Goal: Task Accomplishment & Management: Manage account settings

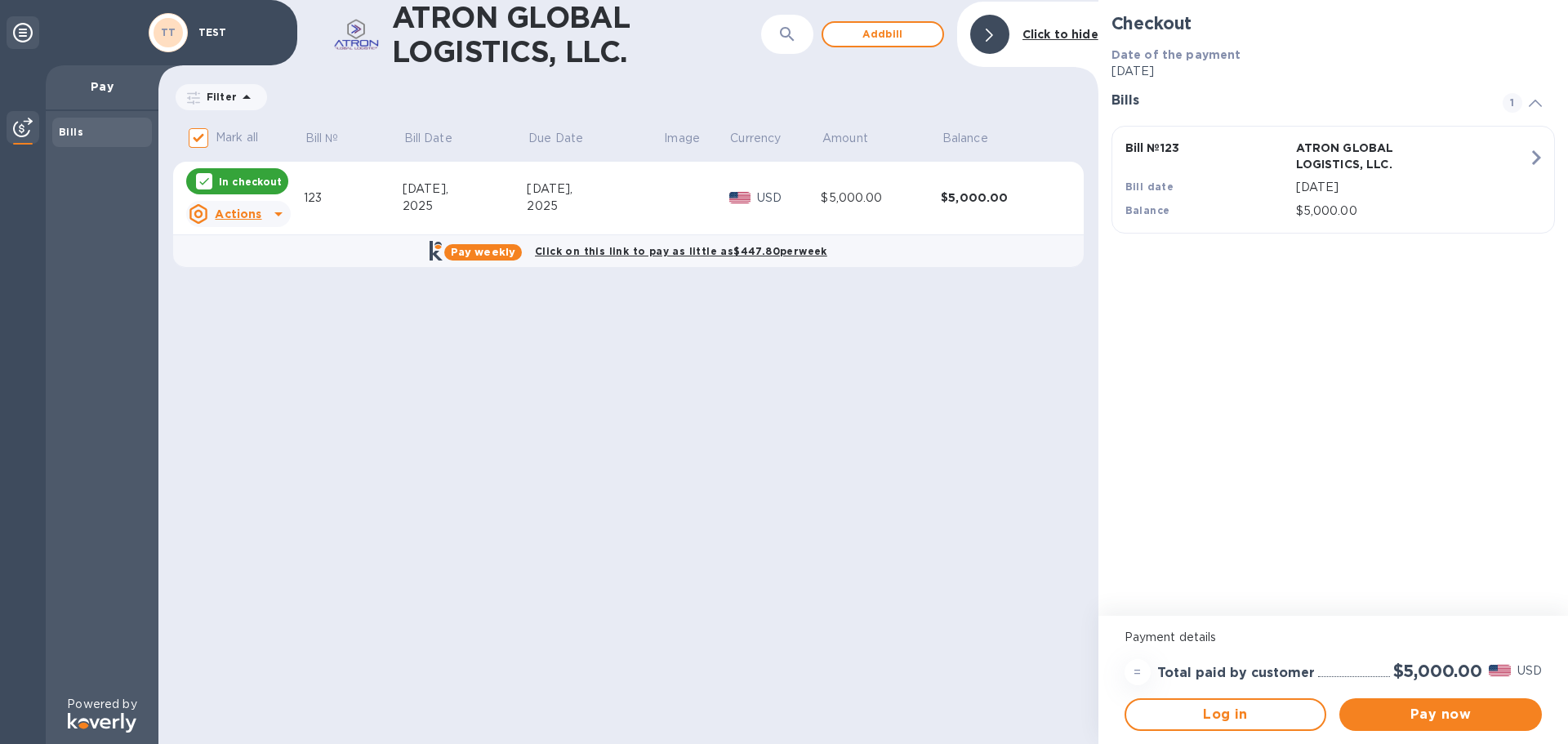
click at [251, 177] on p "In checkout" at bounding box center [250, 182] width 63 height 14
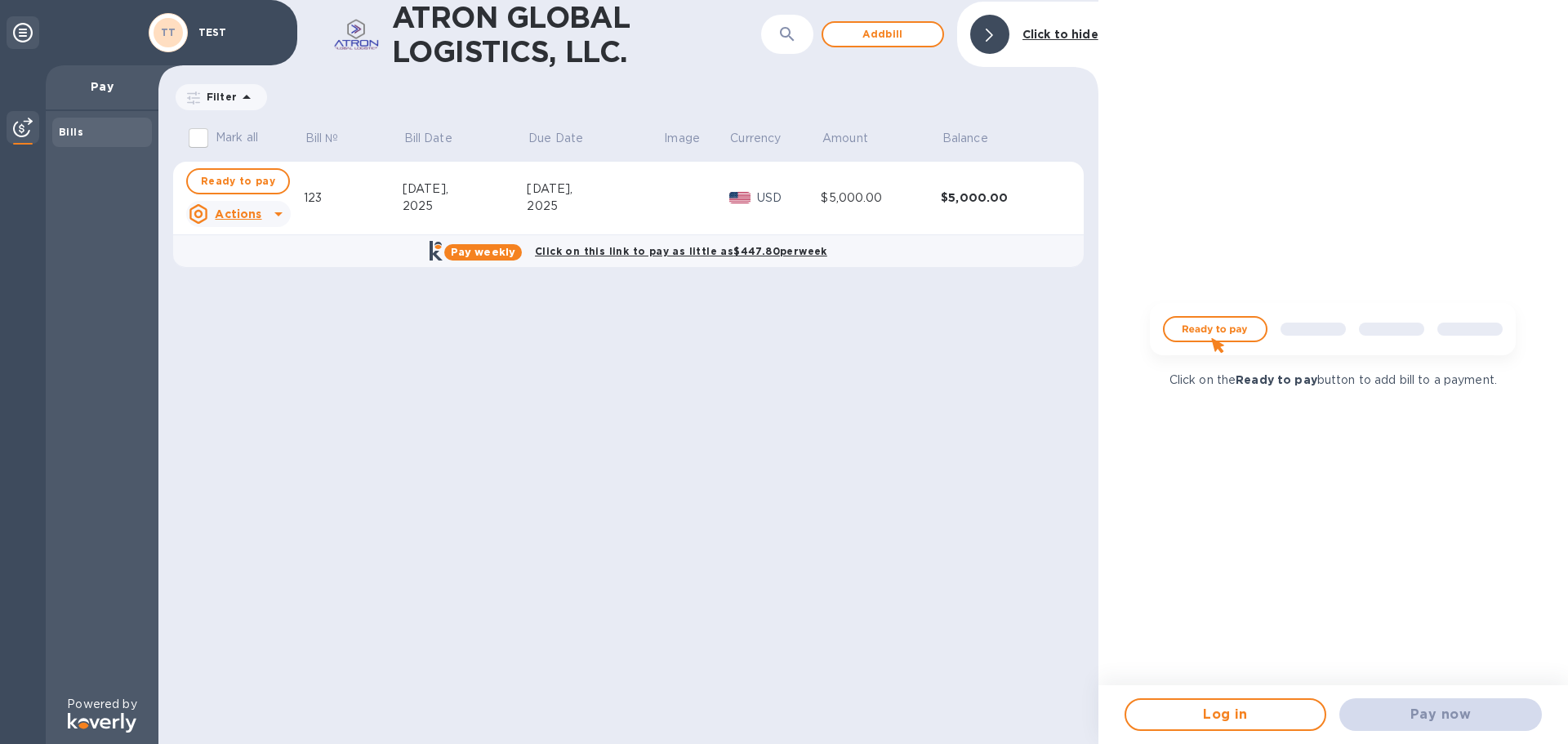
click at [471, 192] on div "[DATE]," at bounding box center [465, 189] width 125 height 17
click at [236, 177] on span "Ready to pay" at bounding box center [237, 181] width 74 height 20
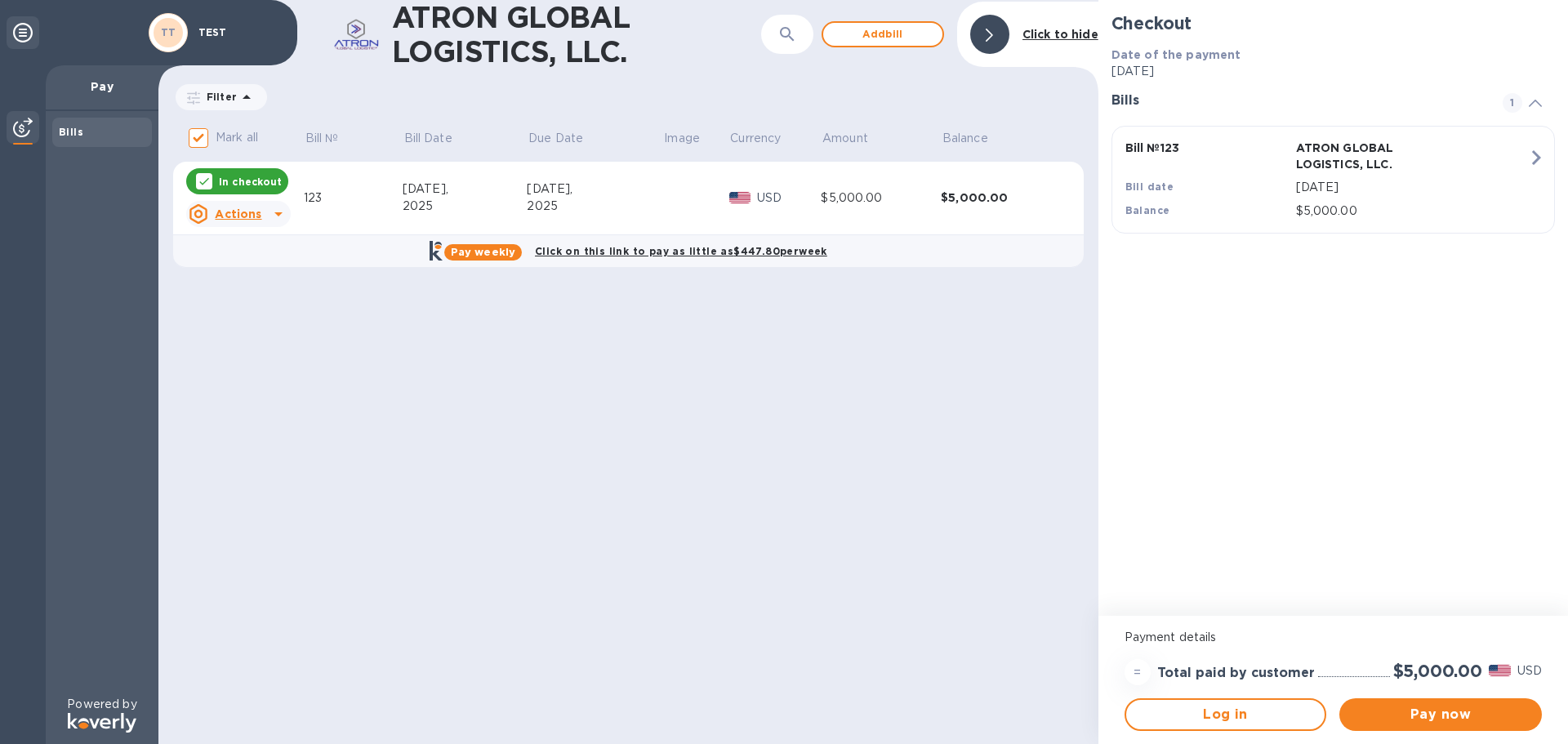
click at [222, 179] on p "In checkout" at bounding box center [250, 182] width 63 height 14
checkbox input "false"
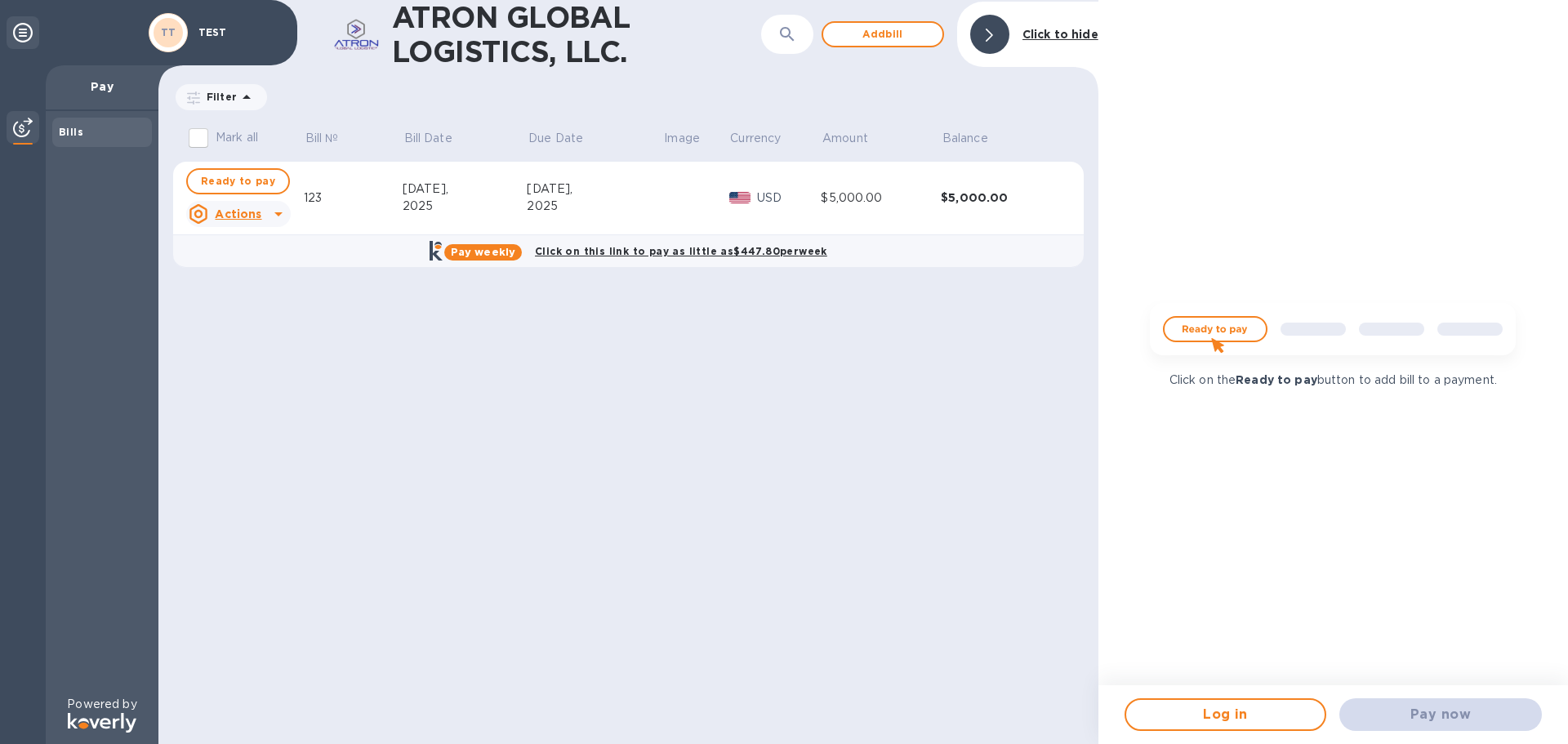
click at [253, 213] on u "Actions" at bounding box center [237, 214] width 46 height 13
click at [258, 316] on b "Delete" at bounding box center [251, 319] width 40 height 13
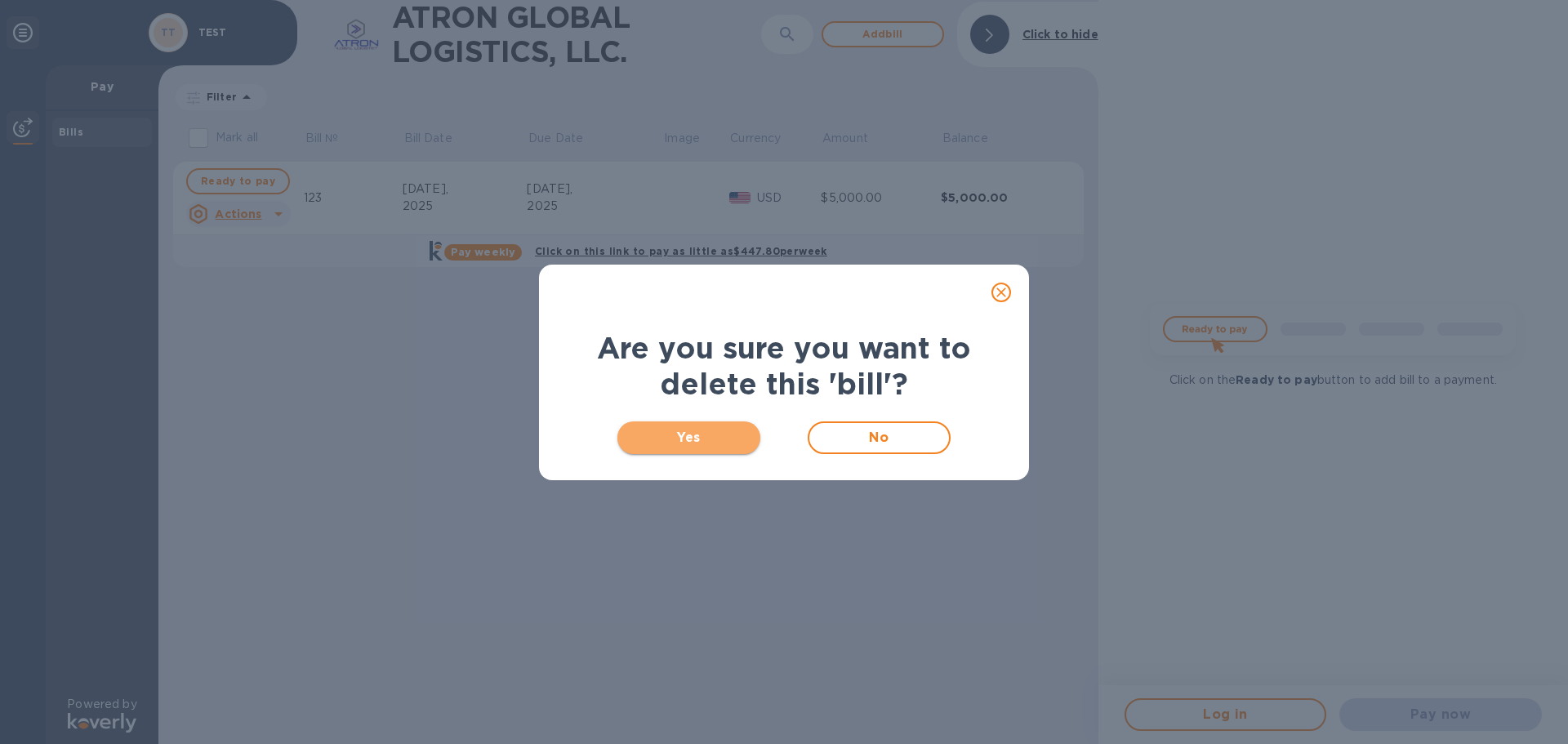
click at [697, 436] on span "Yes" at bounding box center [688, 437] width 117 height 20
